Goal: Transaction & Acquisition: Purchase product/service

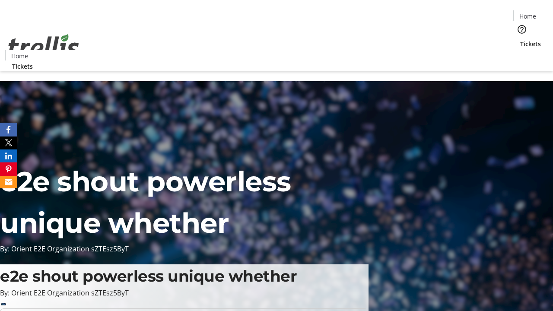
click at [520, 39] on span "Tickets" at bounding box center [530, 43] width 21 height 9
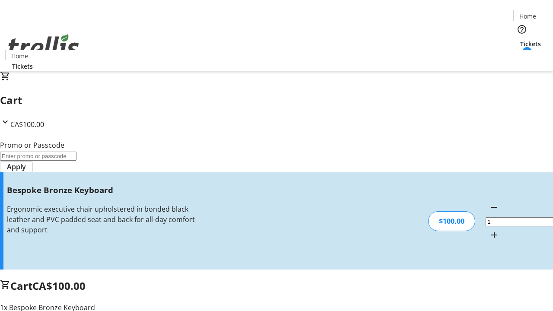
type input "FREE"
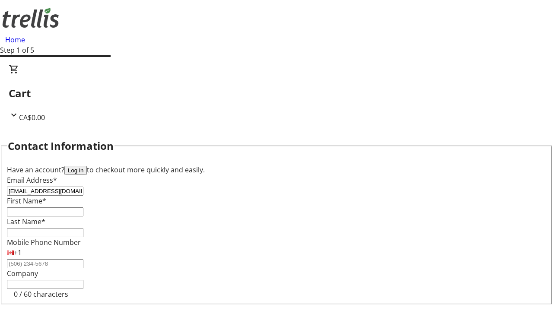
type input "[EMAIL_ADDRESS][DOMAIN_NAME]"
type input "Rhianna"
type input "Bode"
